Goal: Task Accomplishment & Management: Manage account settings

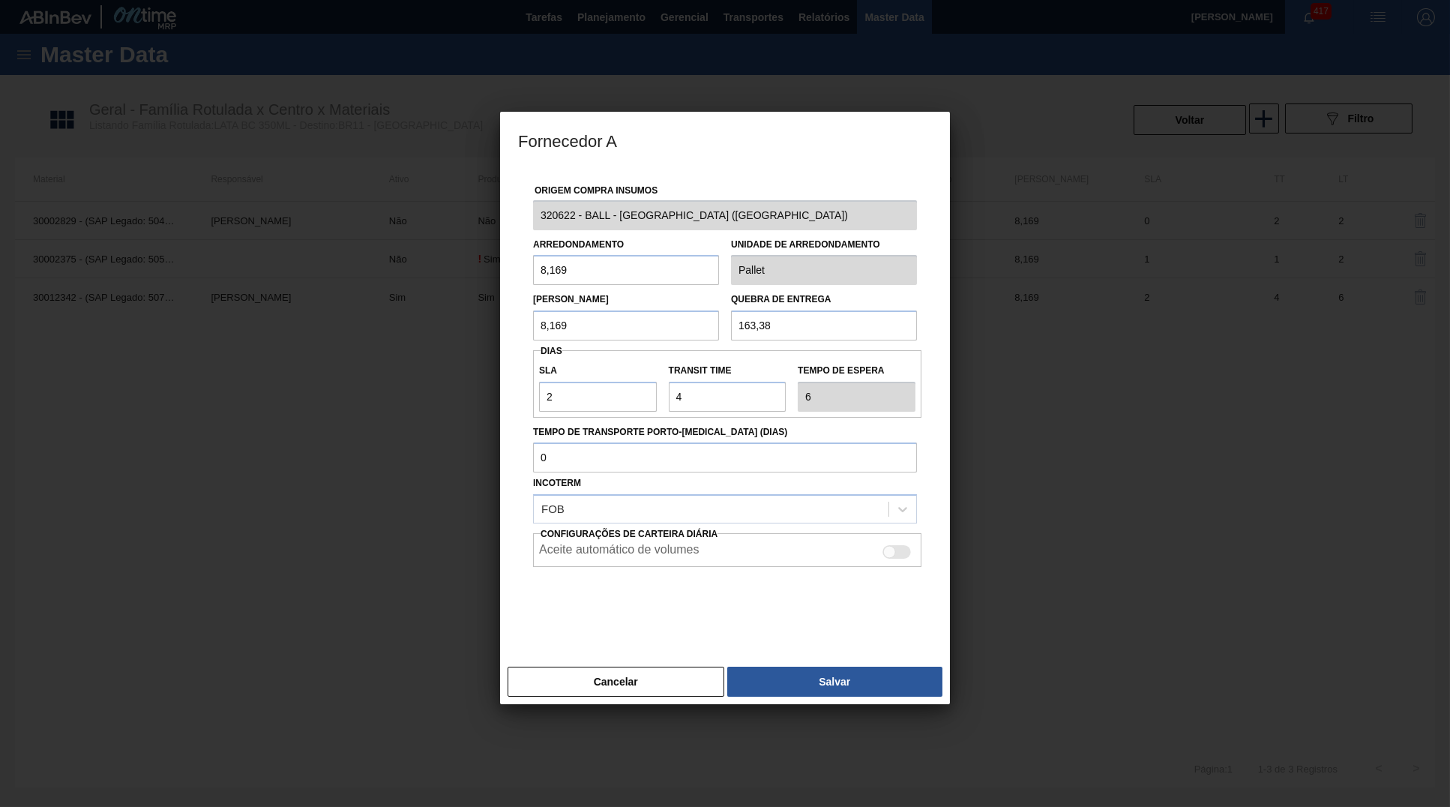
drag, startPoint x: 365, startPoint y: 258, endPoint x: 0, endPoint y: 243, distance: 365.5
click at [533, 255] on input "8,169" at bounding box center [626, 270] width 186 height 30
drag, startPoint x: 832, startPoint y: 302, endPoint x: 805, endPoint y: 317, distance: 30.2
click at [831, 302] on div "Quebra de entrega 163,38" at bounding box center [824, 315] width 186 height 52
drag, startPoint x: 795, startPoint y: 322, endPoint x: 376, endPoint y: 497, distance: 454.2
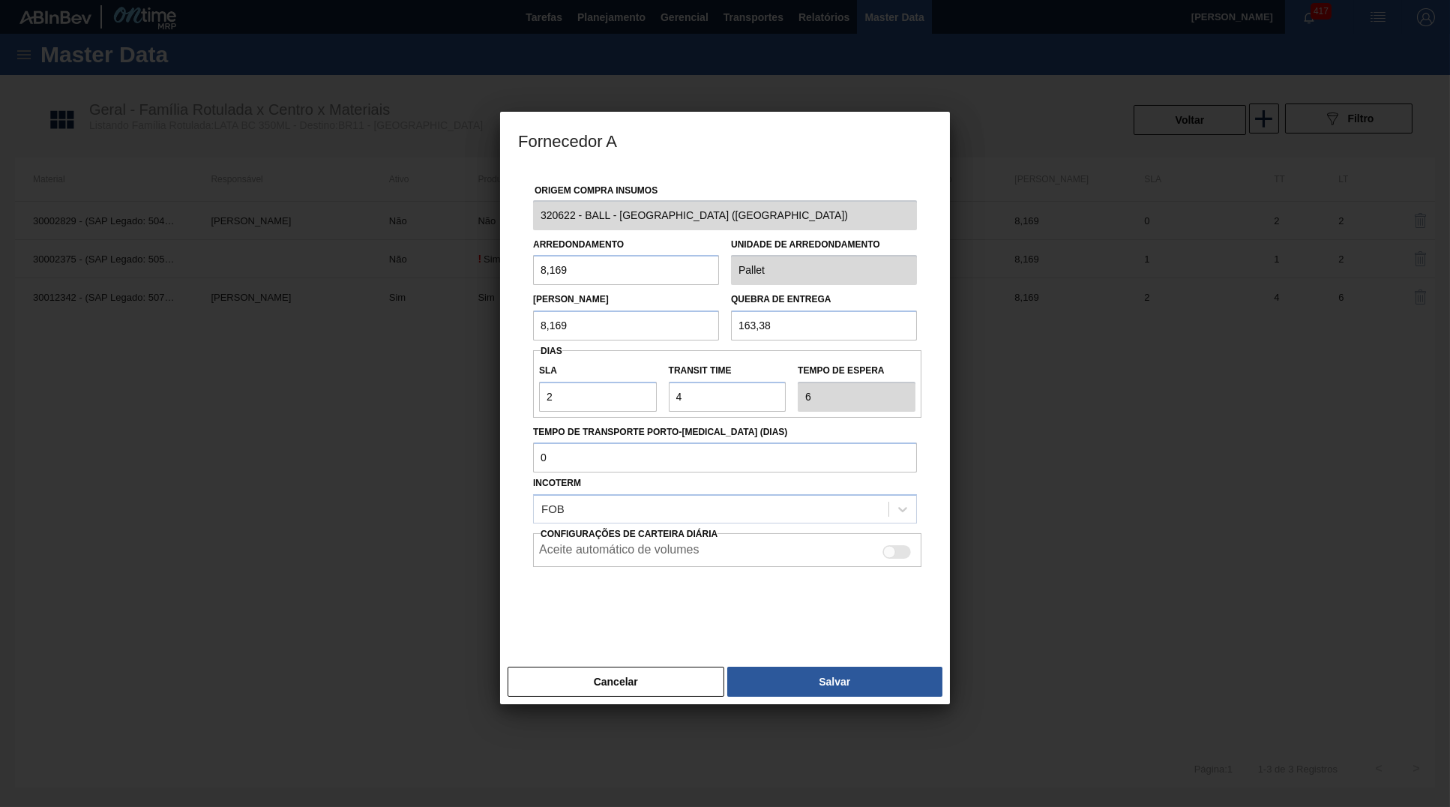
click at [731, 310] on input "163,38" at bounding box center [824, 325] width 186 height 30
click at [617, 689] on div "Cancelar Salvar" at bounding box center [725, 681] width 450 height 45
click at [612, 684] on button "Cancelar" at bounding box center [616, 682] width 217 height 30
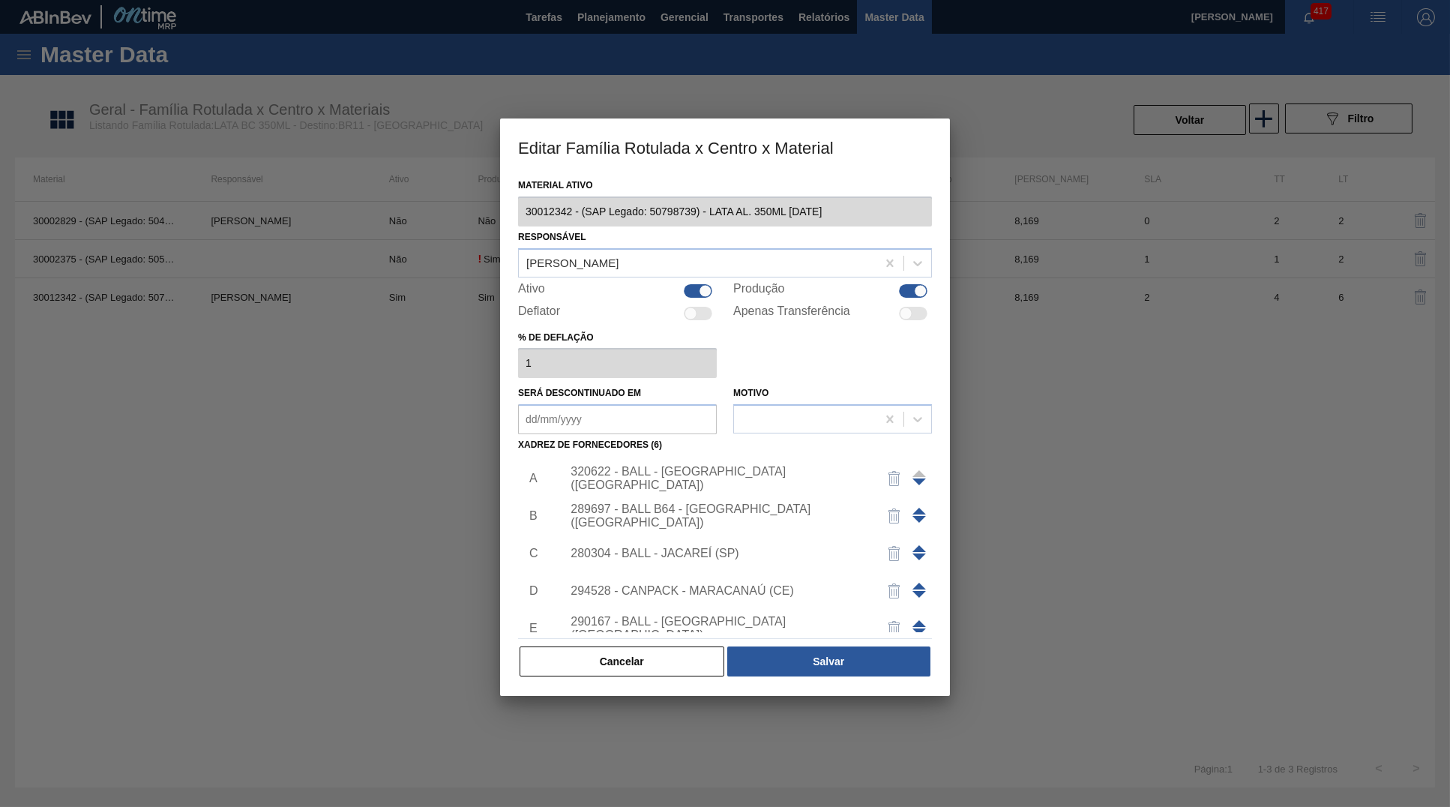
scroll to position [89, 0]
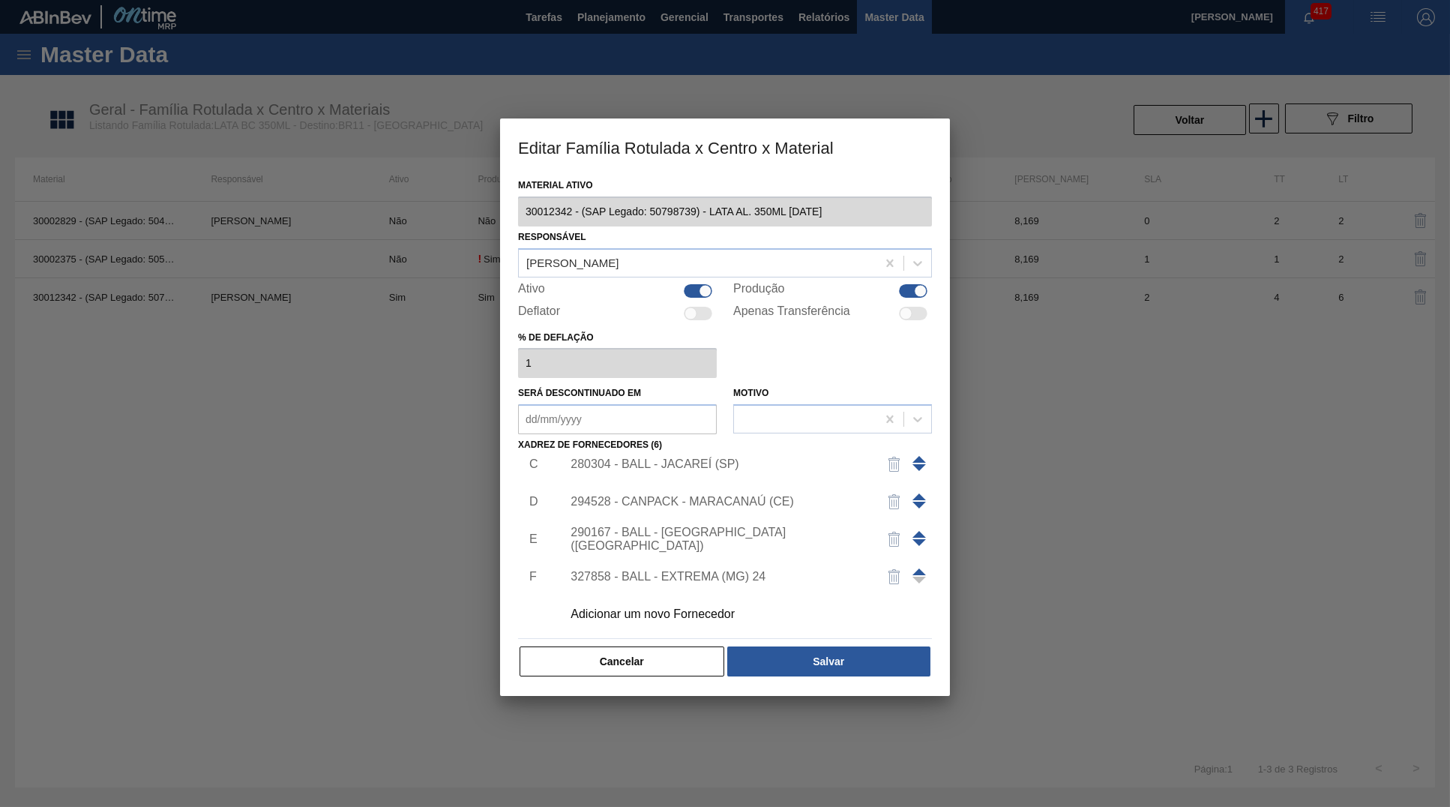
click at [722, 483] on div "294528 - CANPACK - MARACANAÚ (CE)" at bounding box center [742, 501] width 379 height 37
click at [717, 495] on div "294528 - CANPACK - MARACANAÚ (CE)" at bounding box center [718, 501] width 294 height 13
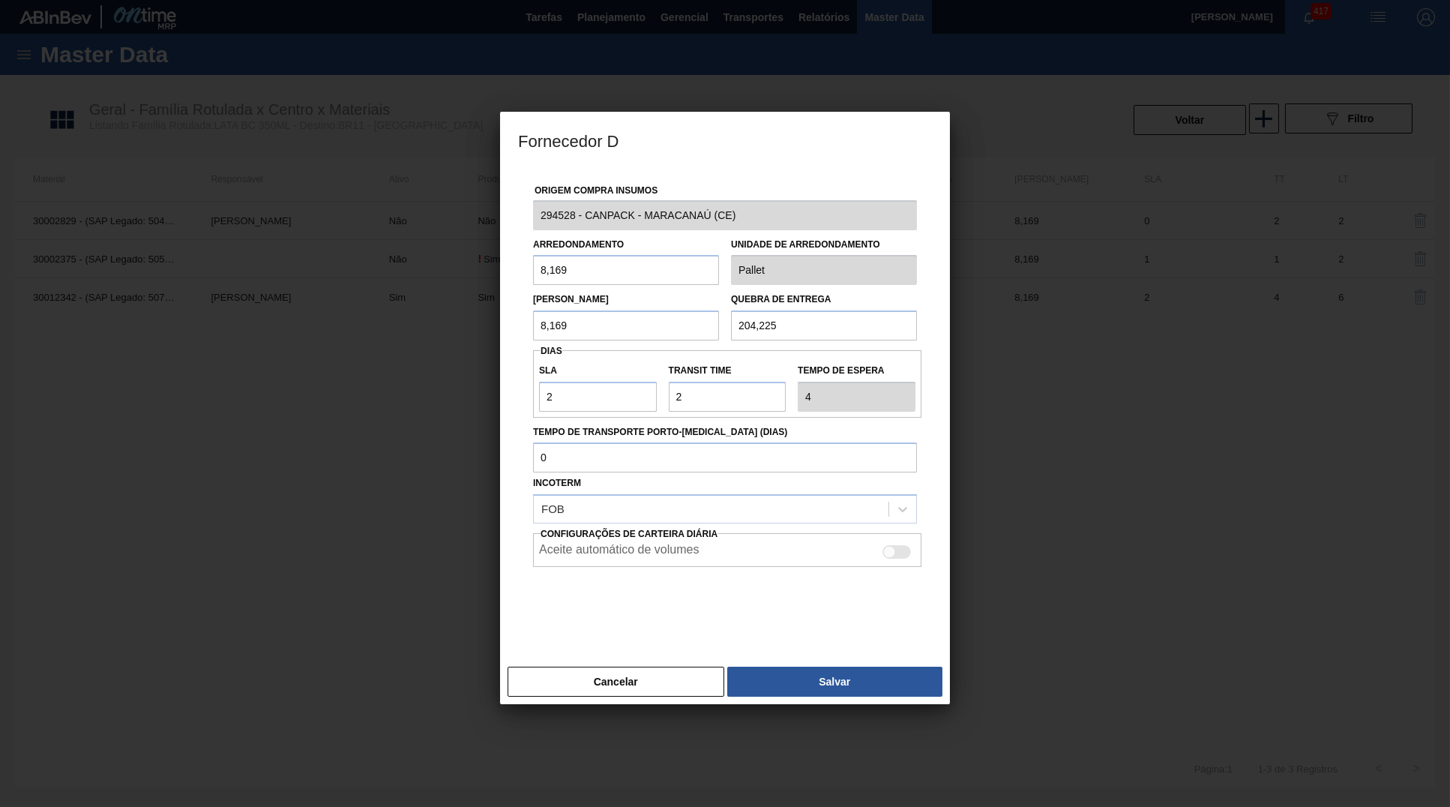
click at [717, 490] on div "Origem Compra Insumos 294528 - CANPACK - [GEOGRAPHIC_DATA] (CE) Arredondamento …" at bounding box center [725, 405] width 414 height 475
drag, startPoint x: 817, startPoint y: 327, endPoint x: 496, endPoint y: 320, distance: 321.8
click at [731, 320] on input "204,225" at bounding box center [824, 325] width 186 height 30
drag, startPoint x: 581, startPoint y: 380, endPoint x: 418, endPoint y: 380, distance: 163.5
click at [539, 382] on input "2" at bounding box center [598, 397] width 118 height 30
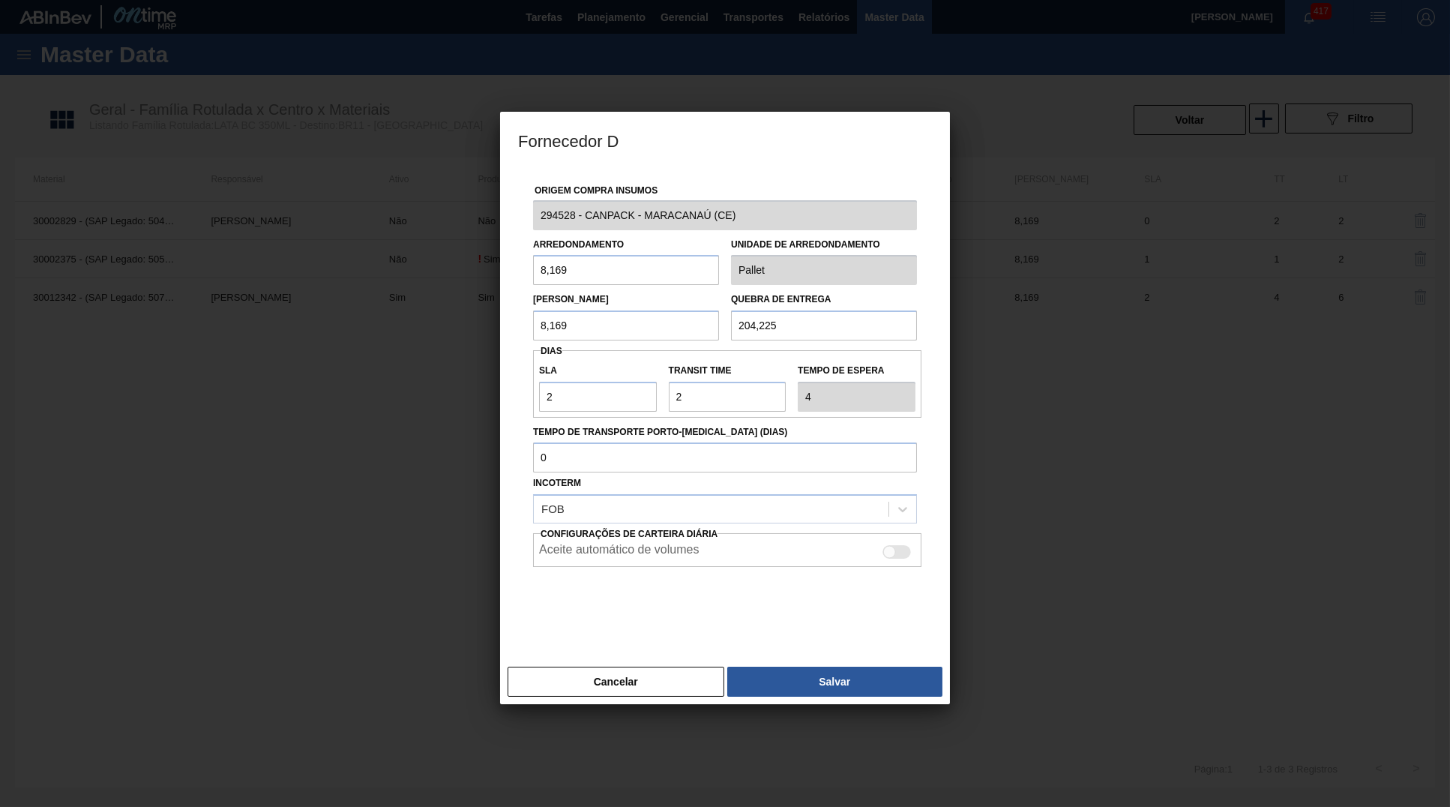
click at [638, 698] on div at bounding box center [725, 403] width 1450 height 807
click at [895, 668] on button "Salvar" at bounding box center [834, 682] width 215 height 30
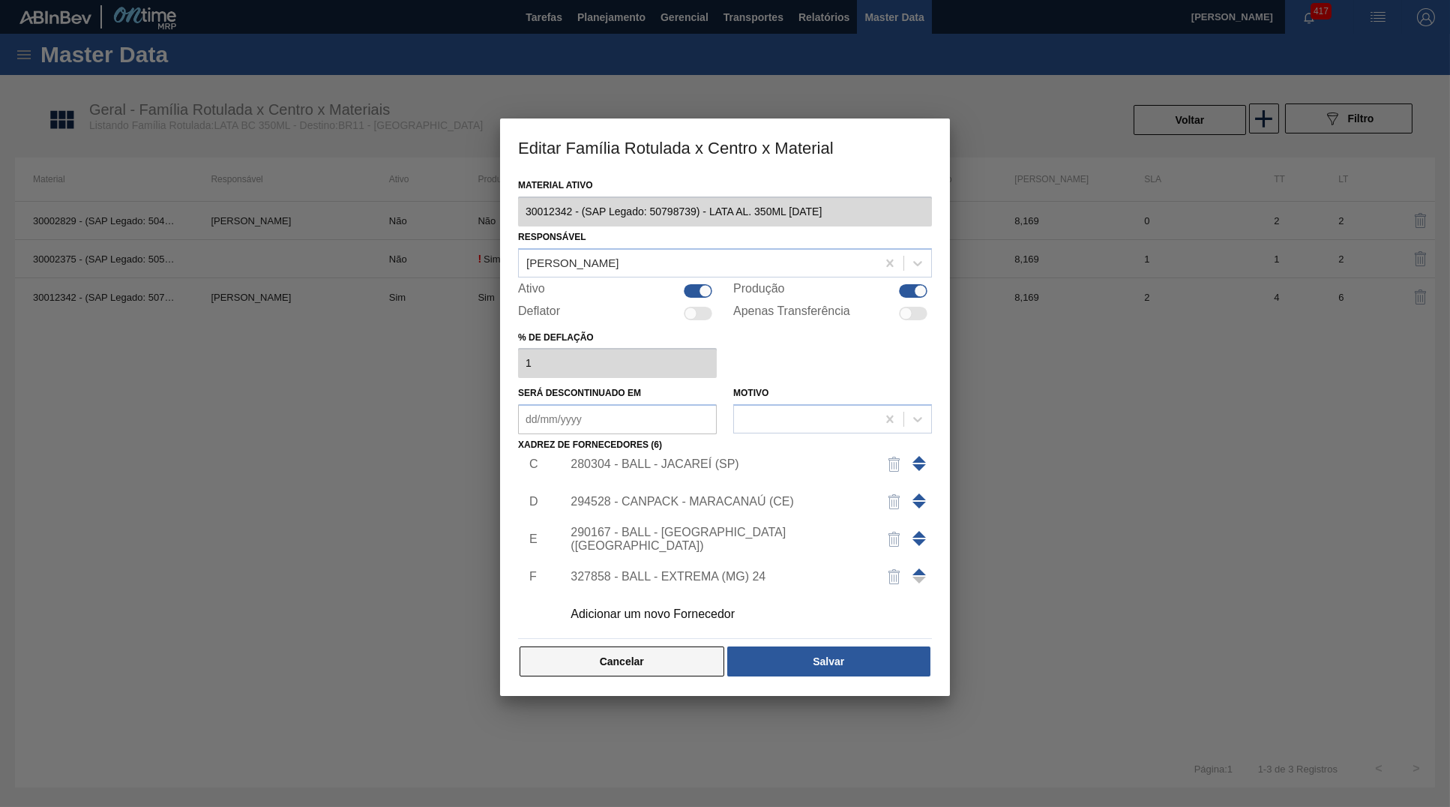
click at [694, 655] on button "Cancelar" at bounding box center [622, 661] width 205 height 30
